Goal: Task Accomplishment & Management: Use online tool/utility

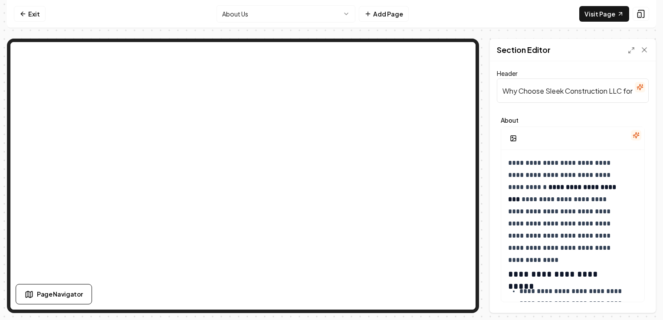
scroll to position [858, 0]
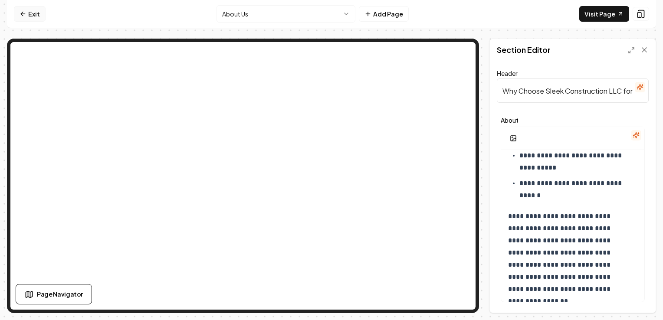
click at [25, 18] on link "Exit" at bounding box center [30, 14] width 32 height 16
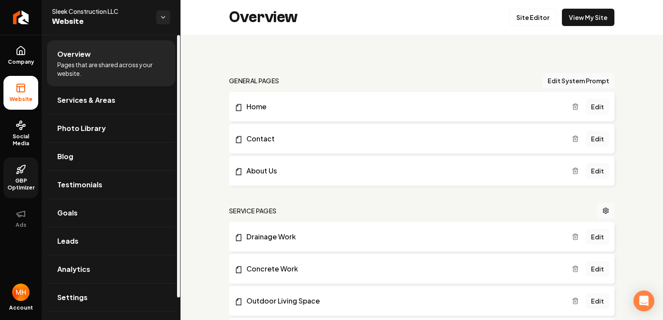
click at [19, 173] on icon at bounding box center [18, 172] width 3 height 3
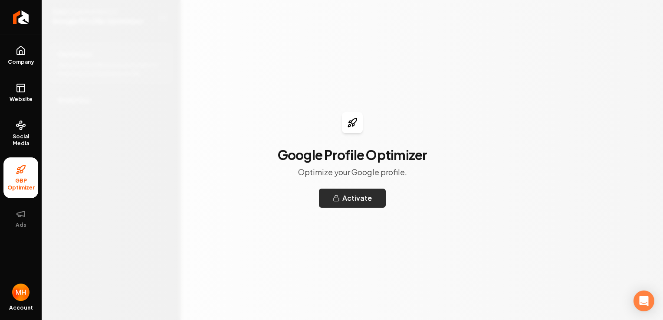
click at [358, 192] on button "Activate" at bounding box center [352, 198] width 67 height 19
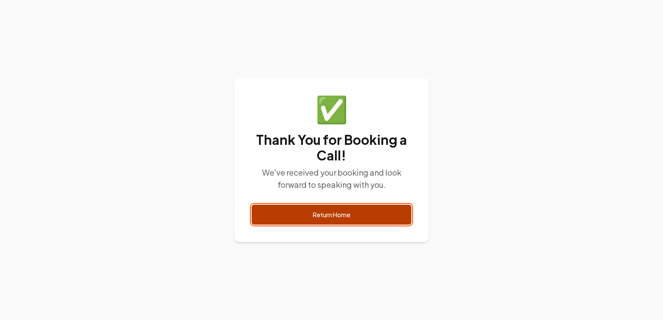
click at [348, 209] on link "Return Home" at bounding box center [332, 215] width 160 height 20
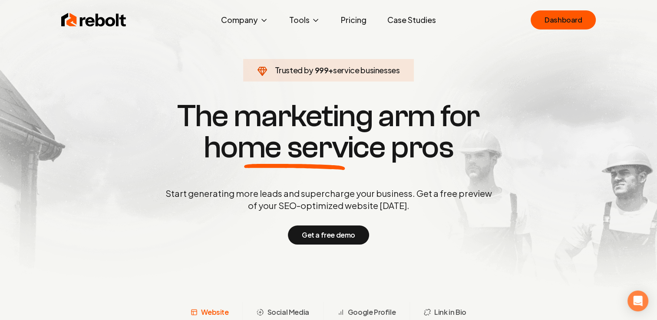
click at [353, 23] on link "Pricing" at bounding box center [353, 19] width 39 height 17
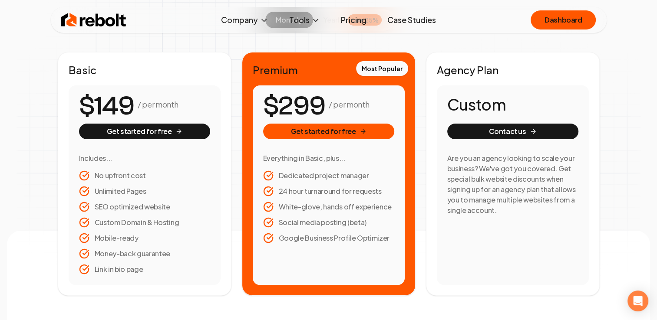
scroll to position [135, 0]
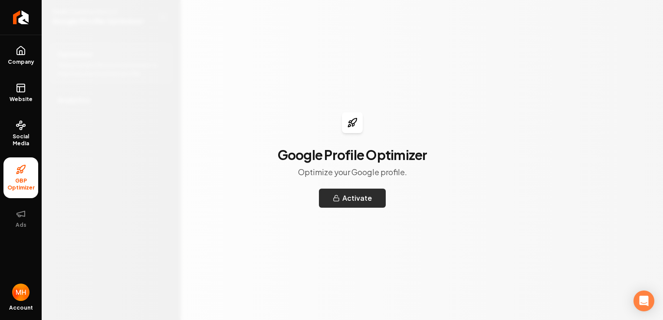
click at [349, 200] on button "Activate" at bounding box center [352, 198] width 67 height 19
